Goal: Obtain resource: Obtain resource

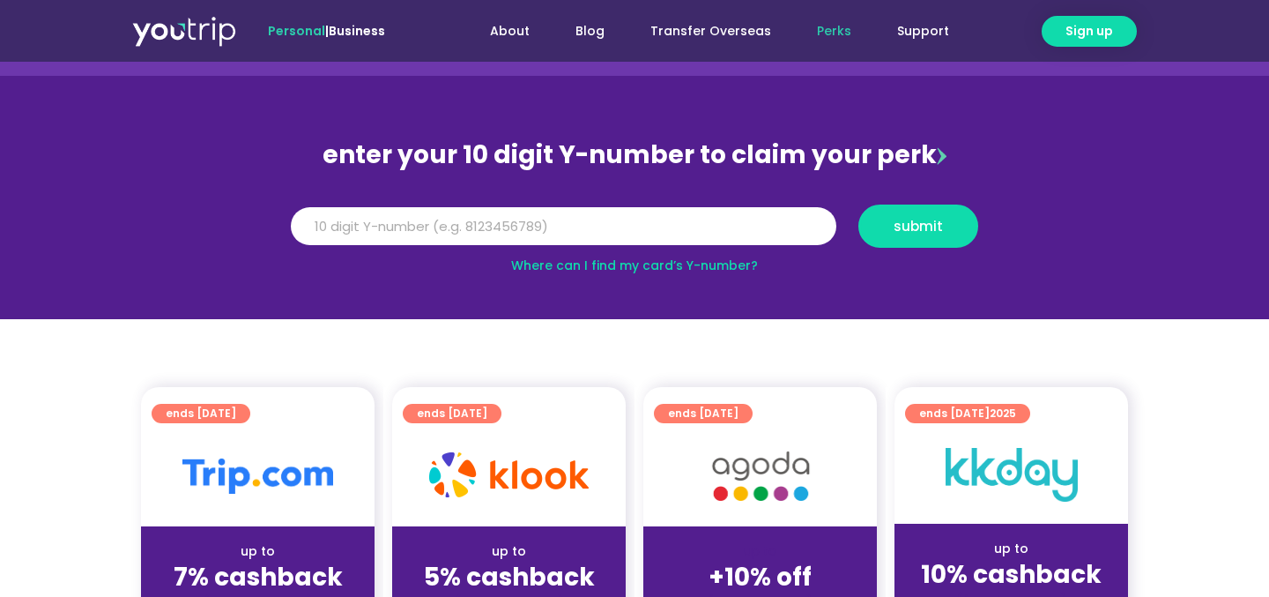
scroll to position [119, 0]
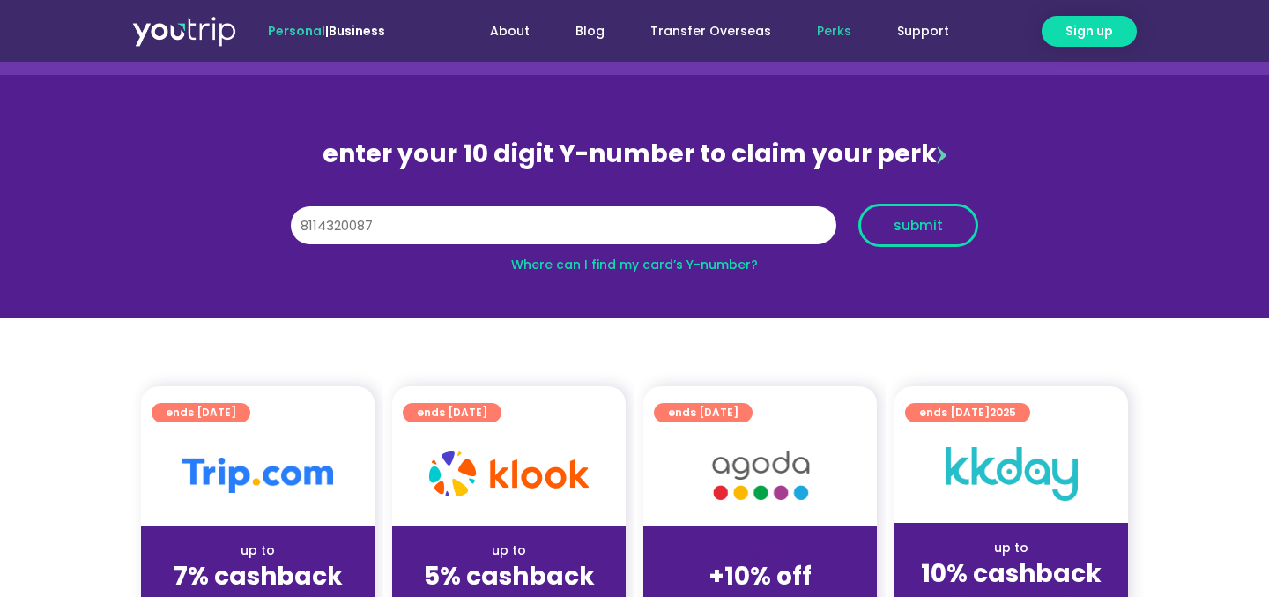
type input "8114320087"
click at [914, 232] on span "submit" at bounding box center [918, 225] width 49 height 13
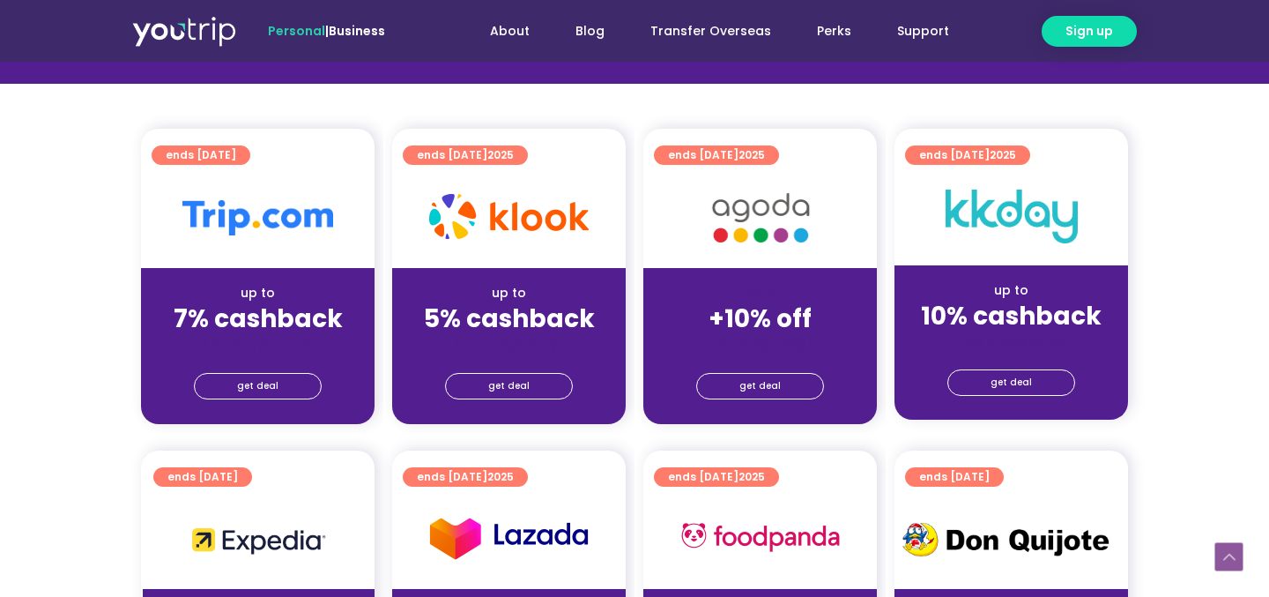
scroll to position [398, 0]
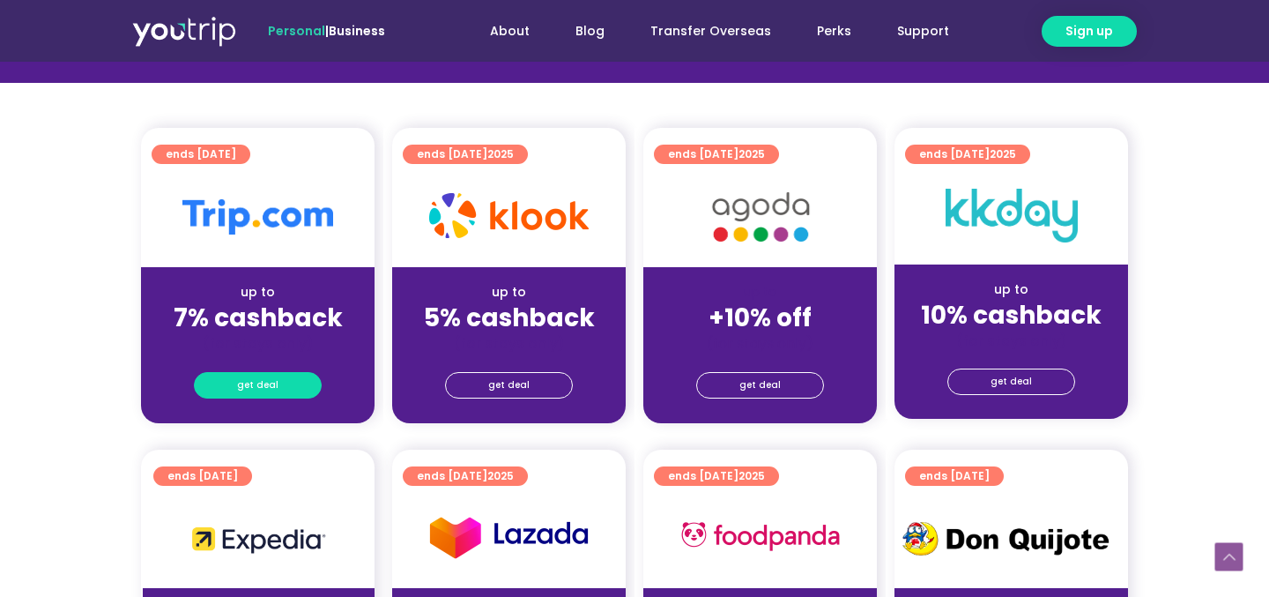
click at [256, 388] on span "get deal" at bounding box center [257, 385] width 41 height 25
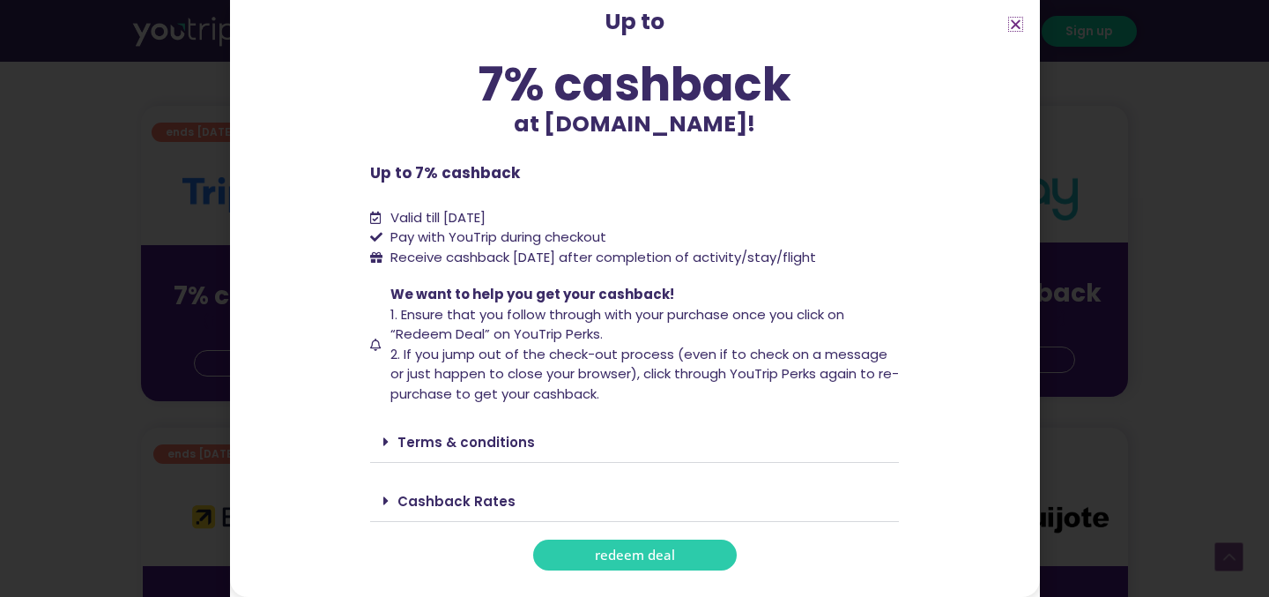
scroll to position [446, 0]
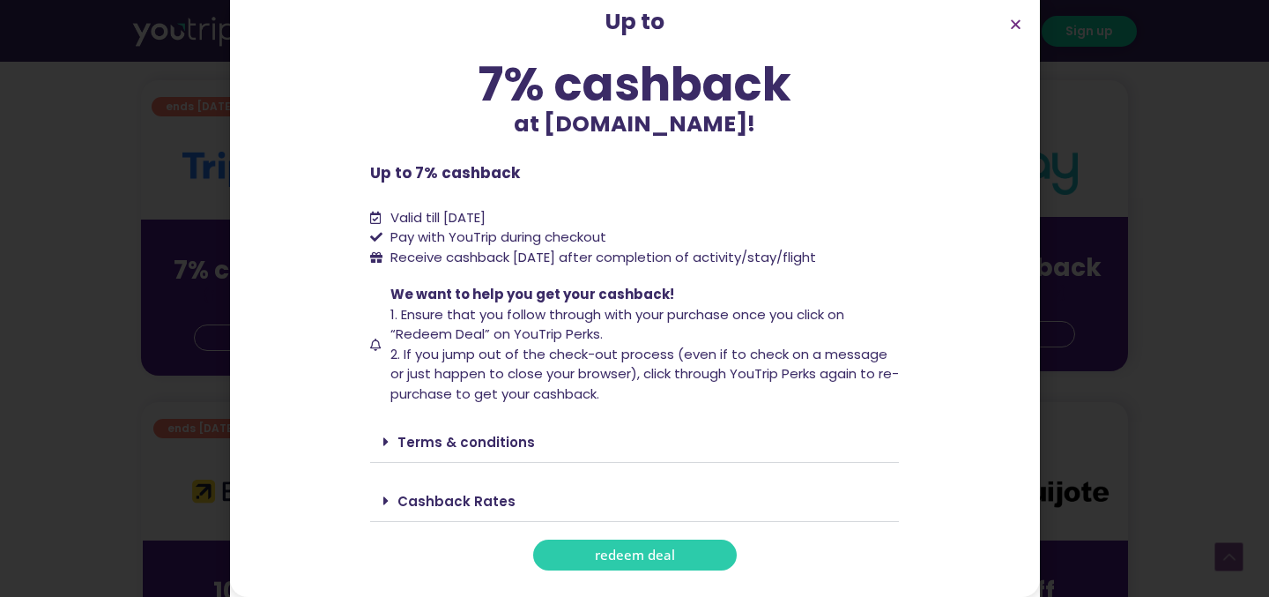
click at [658, 564] on link "redeem deal" at bounding box center [635, 554] width 204 height 31
